Goal: Task Accomplishment & Management: Use online tool/utility

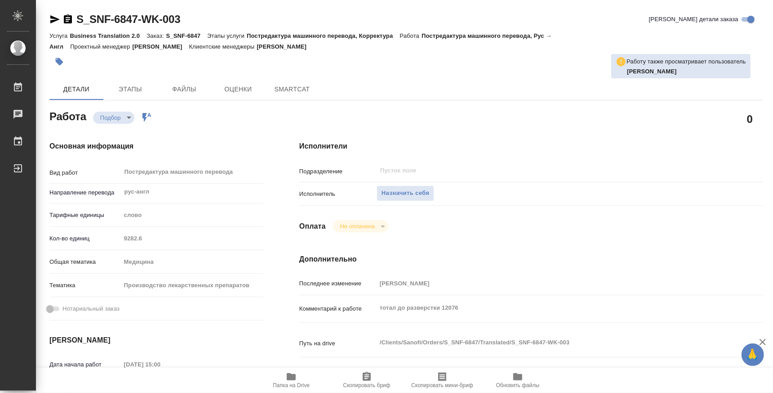
type textarea "x"
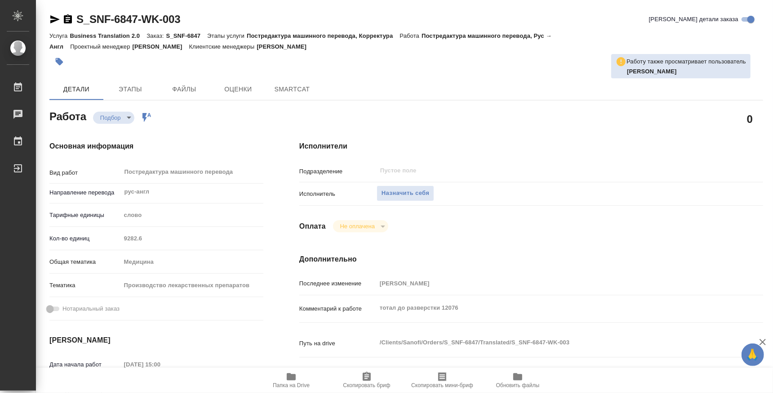
type textarea "x"
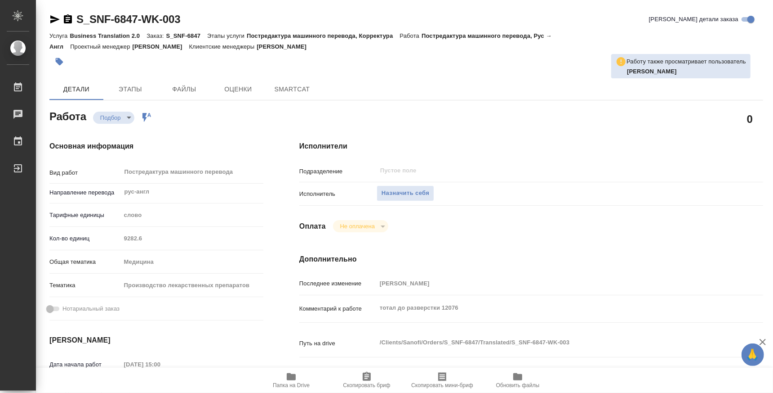
type textarea "x"
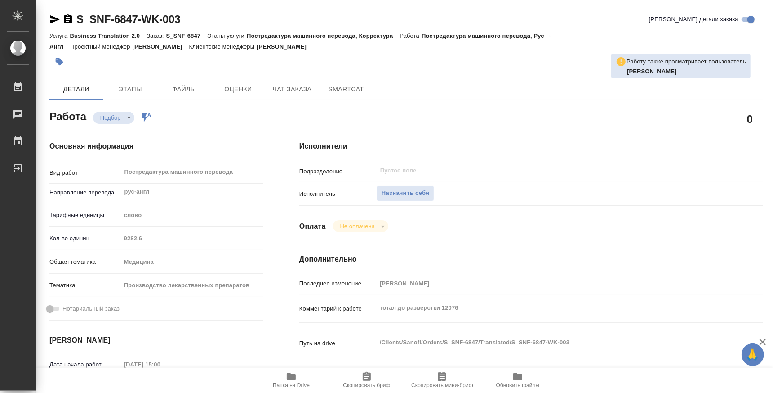
type textarea "x"
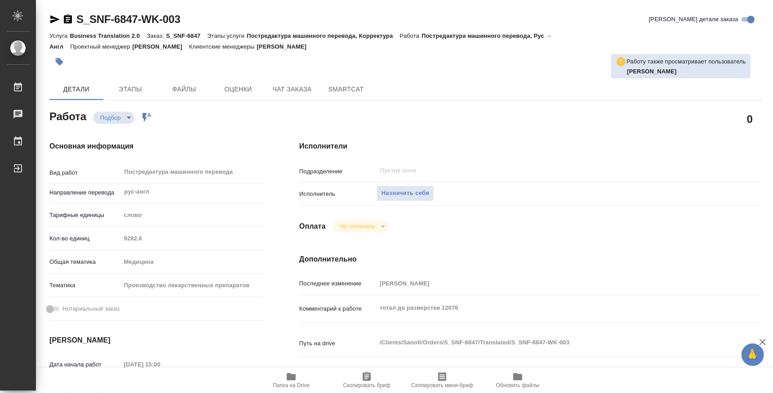
click at [294, 382] on span "Папка на Drive" at bounding box center [291, 385] width 37 height 6
type textarea "x"
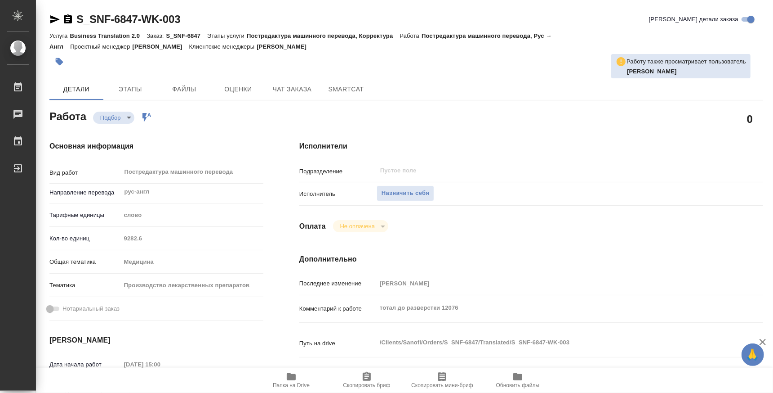
type textarea "x"
